Goal: Navigation & Orientation: Understand site structure

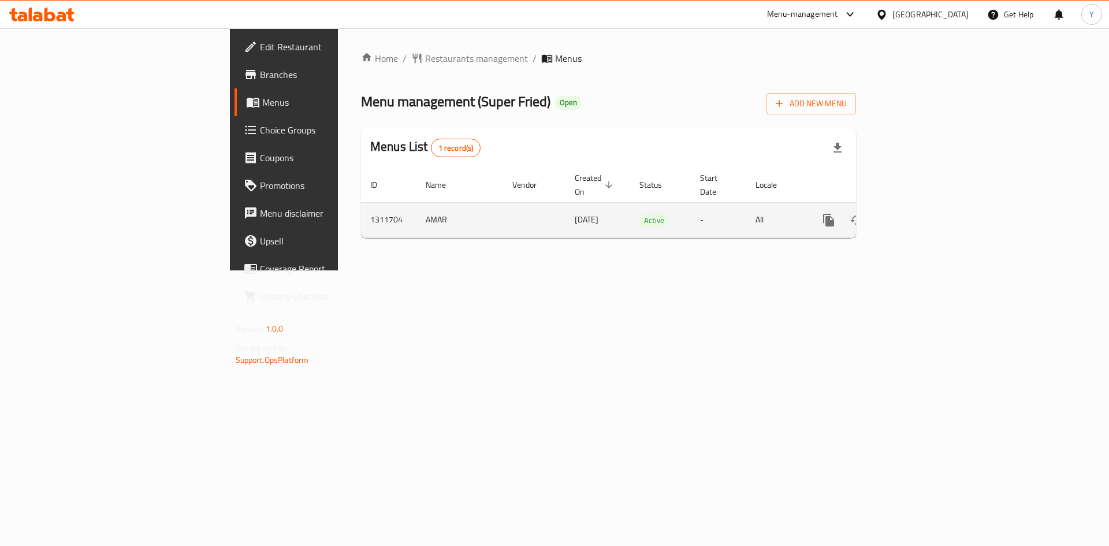
click at [919, 213] on icon "enhanced table" at bounding box center [912, 220] width 14 height 14
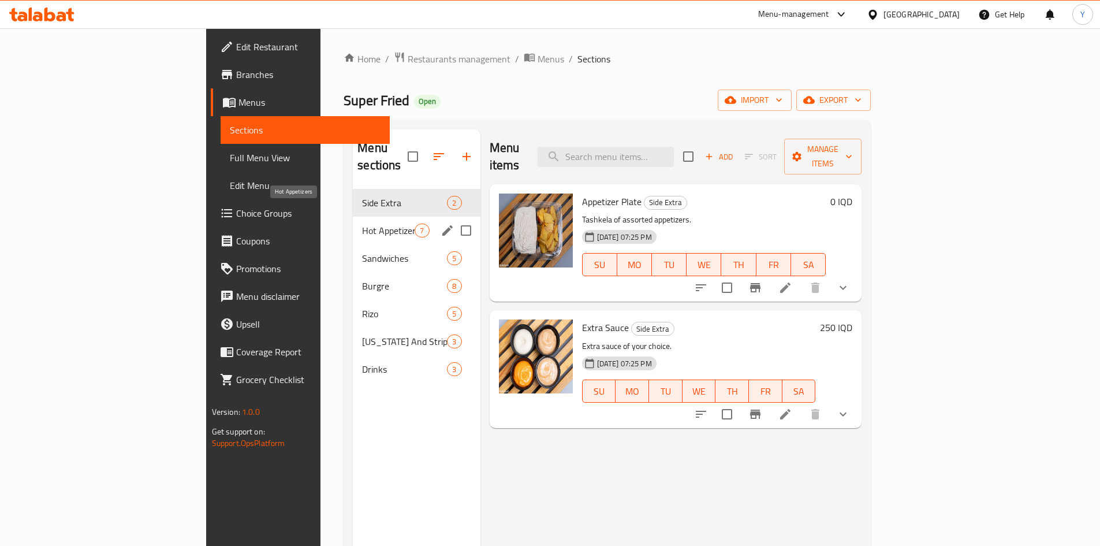
click at [362, 223] on span "Hot Appetizers" at bounding box center [388, 230] width 53 height 14
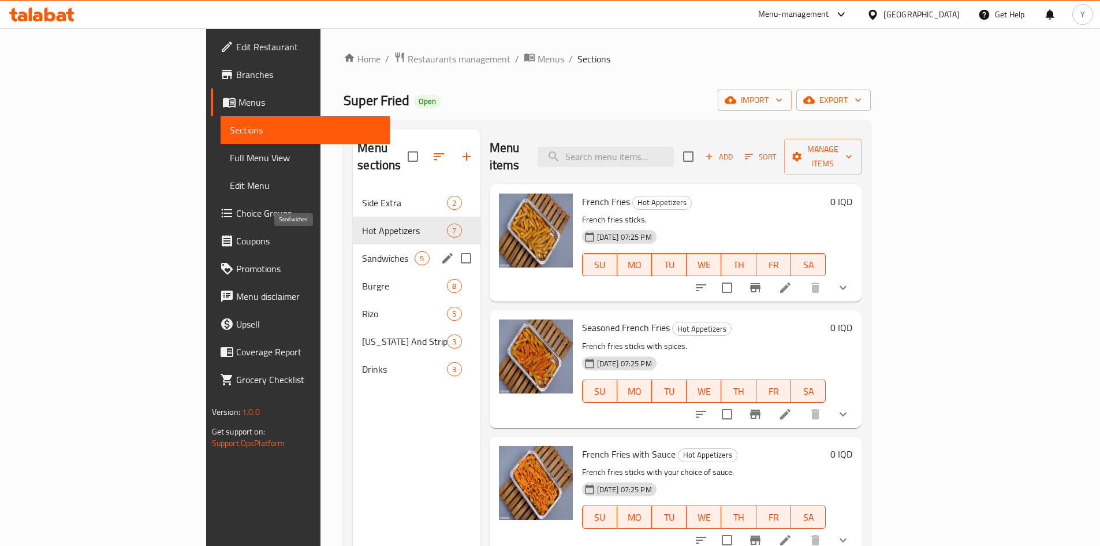
click at [362, 251] on span "Sandwiches" at bounding box center [388, 258] width 53 height 14
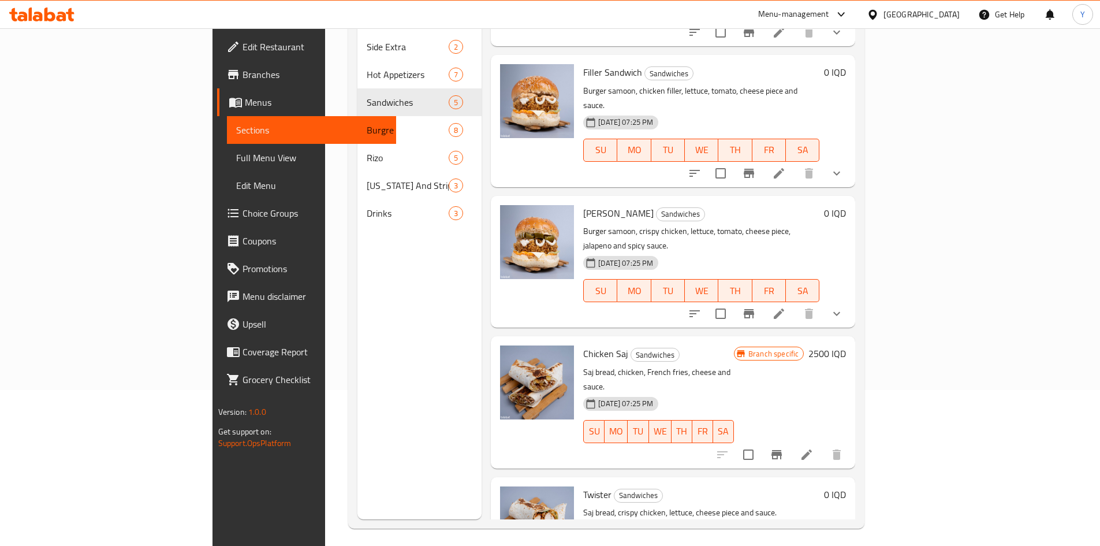
scroll to position [162, 0]
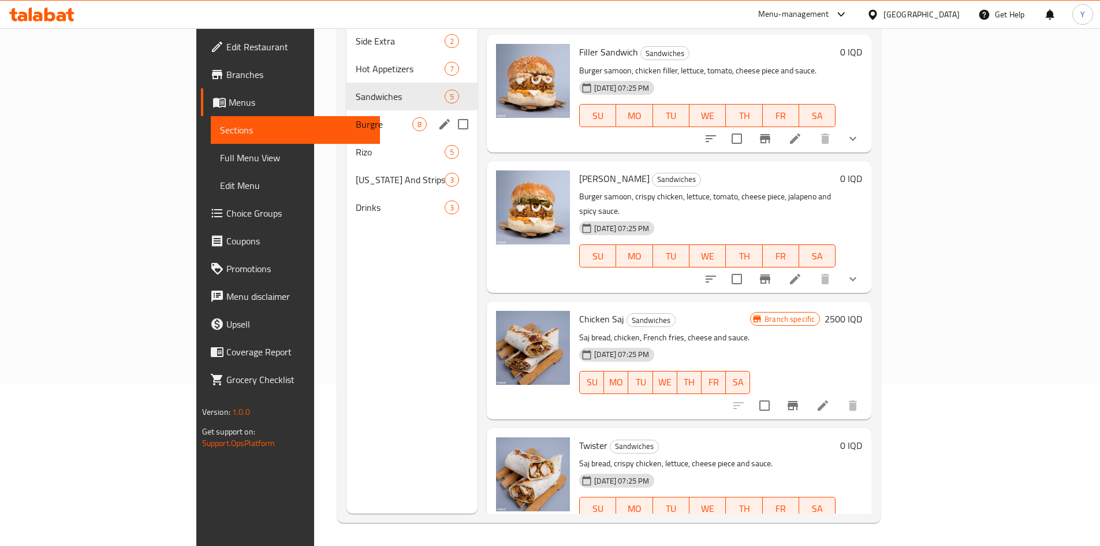
click at [399, 110] on div "Burgre 8" at bounding box center [411, 124] width 131 height 28
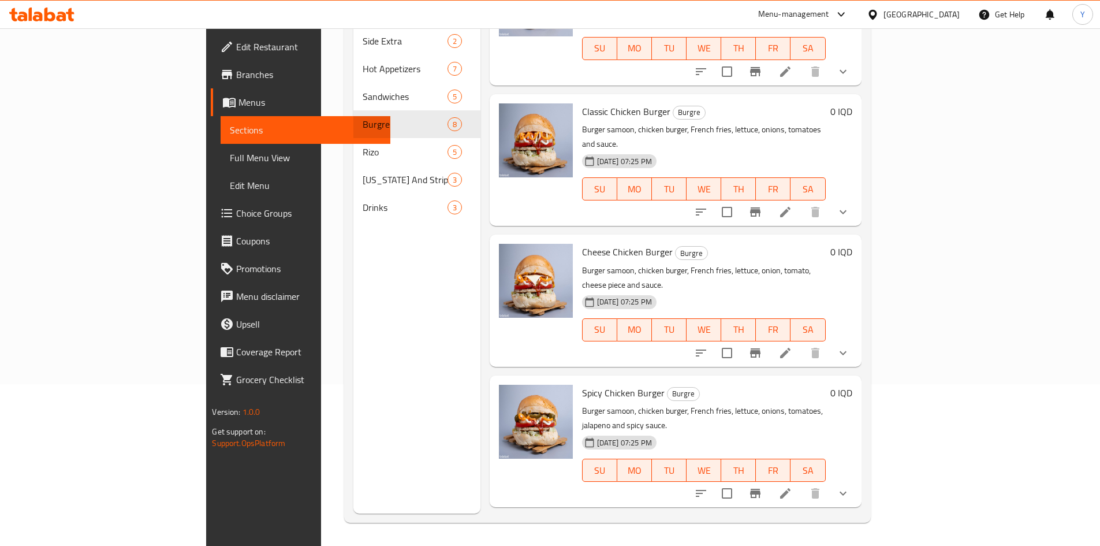
scroll to position [493, 0]
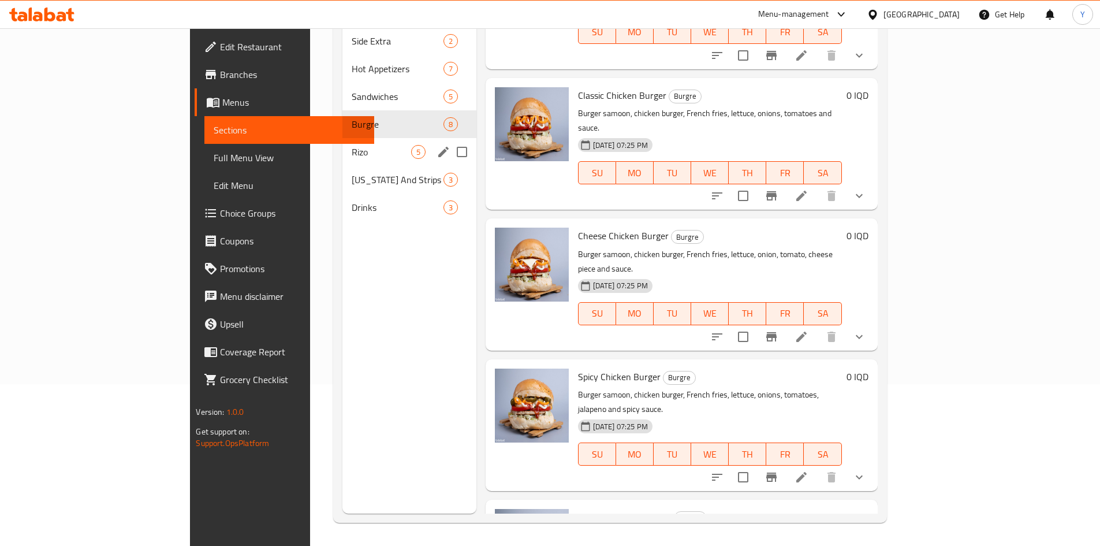
click at [352, 145] on span "Rizo" at bounding box center [381, 152] width 59 height 14
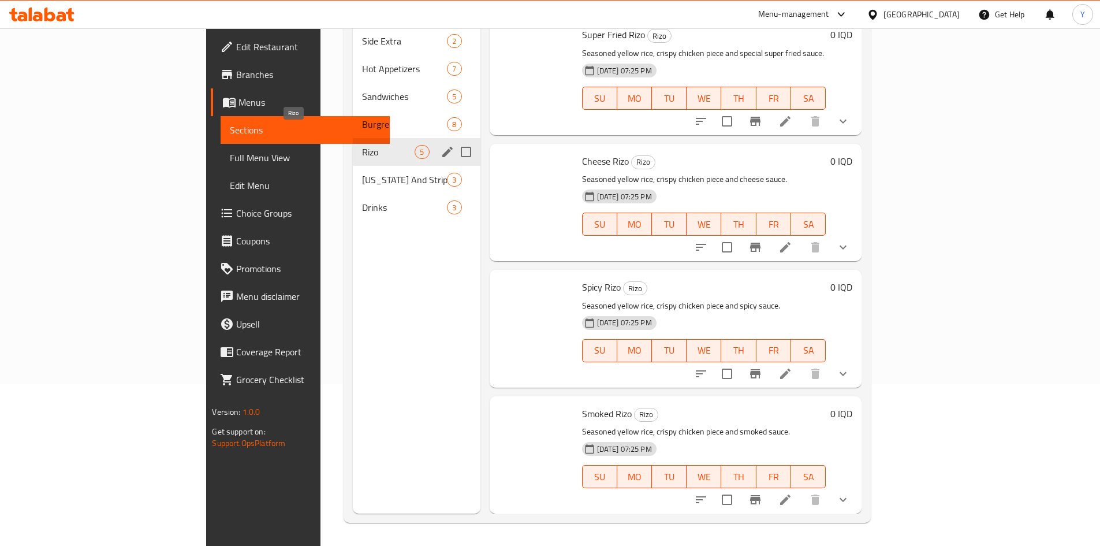
scroll to position [114, 0]
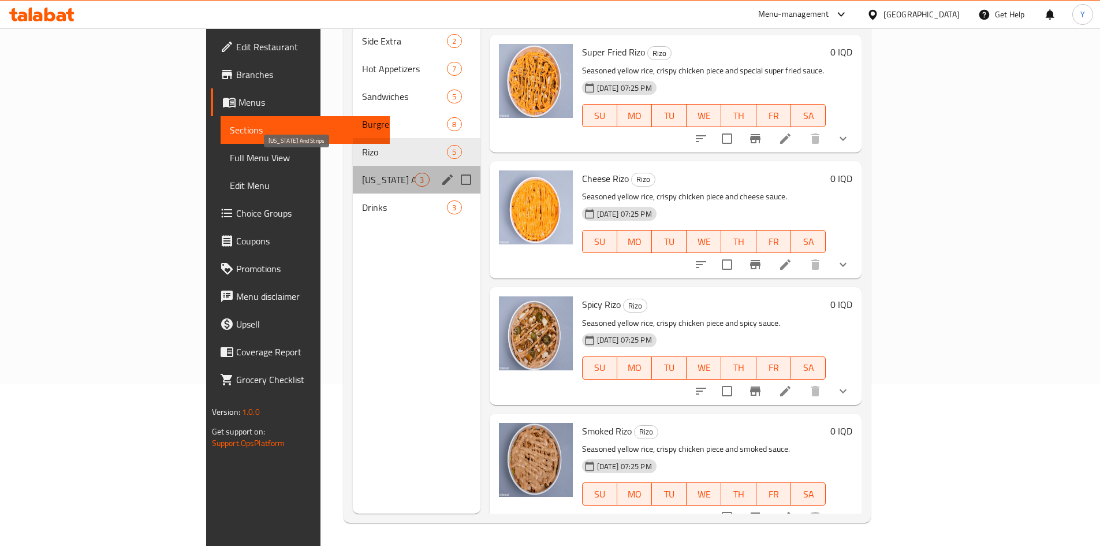
click at [362, 173] on span "[US_STATE] And Strips" at bounding box center [388, 180] width 53 height 14
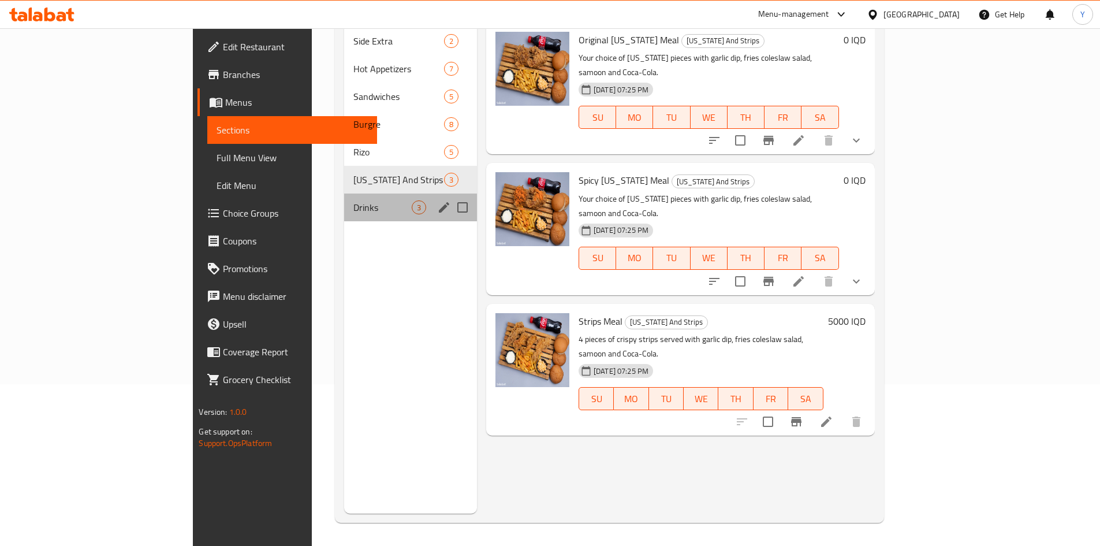
click at [344, 193] on div "Drinks 3" at bounding box center [410, 207] width 133 height 28
